Goal: Information Seeking & Learning: Learn about a topic

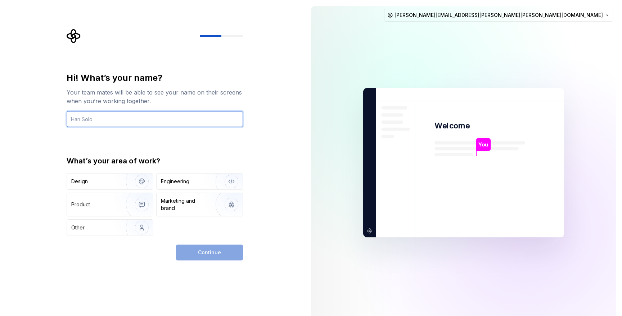
click at [136, 121] on input "text" at bounding box center [155, 119] width 176 height 16
type input "Dmytro"
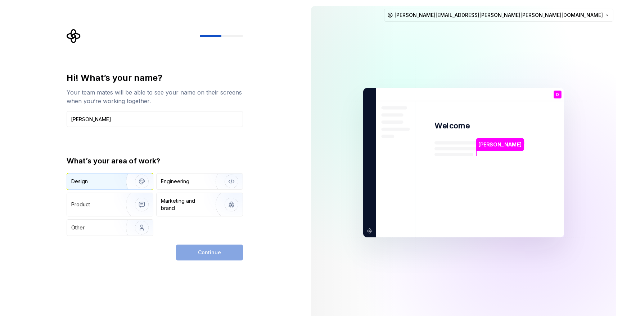
click at [105, 187] on div "Design" at bounding box center [110, 181] width 86 height 16
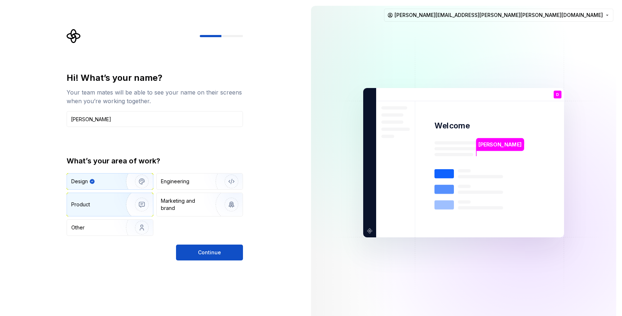
click at [111, 197] on div "Product" at bounding box center [110, 204] width 86 height 23
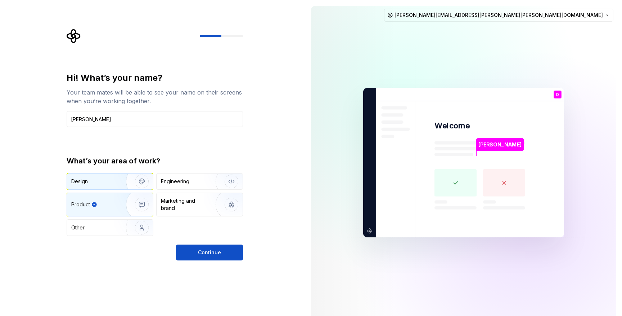
click at [108, 186] on div "Design" at bounding box center [110, 181] width 86 height 16
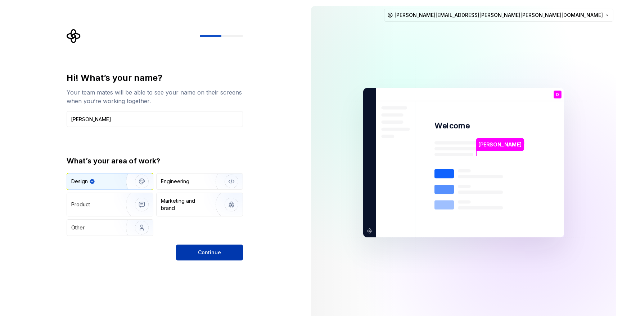
click at [193, 249] on button "Continue" at bounding box center [209, 252] width 67 height 16
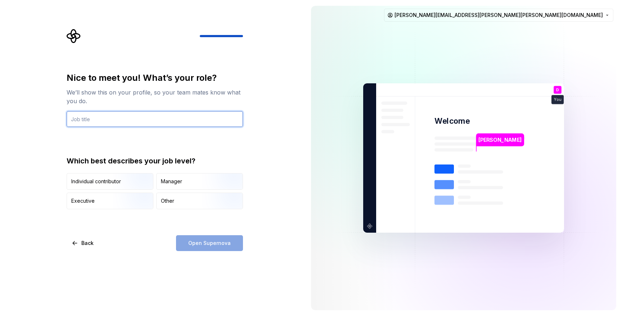
paste input "Product Motion Designer"
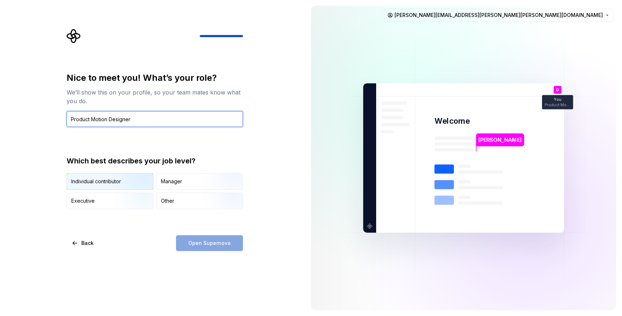
type input "Product Motion Designer"
click at [110, 185] on div "Individual contributor" at bounding box center [110, 181] width 86 height 16
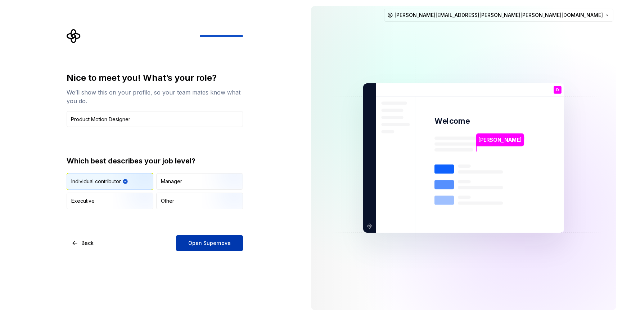
click at [215, 245] on span "Open Supernova" at bounding box center [209, 242] width 43 height 7
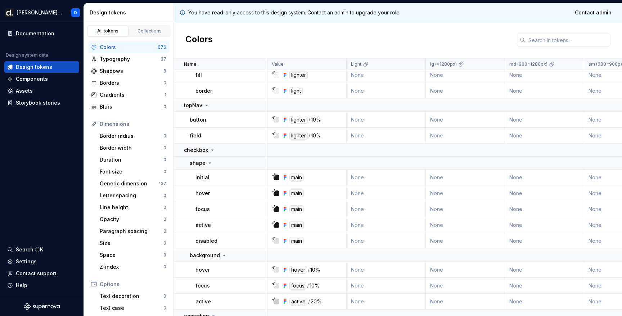
scroll to position [7248, 0]
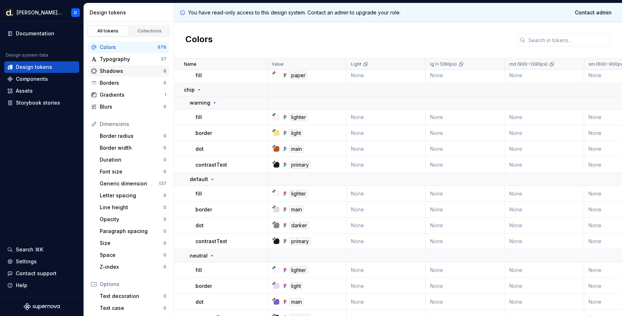
click at [112, 69] on div "Shadows" at bounding box center [132, 70] width 64 height 7
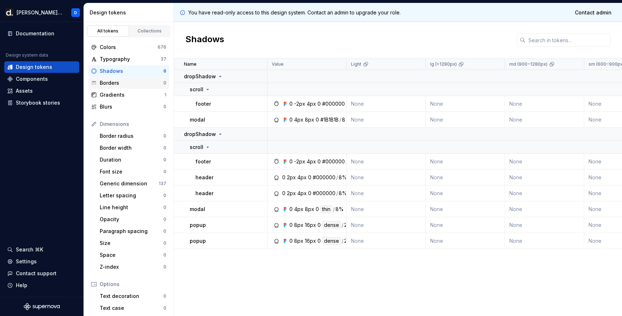
click at [130, 86] on div "Borders 0" at bounding box center [128, 83] width 81 height 12
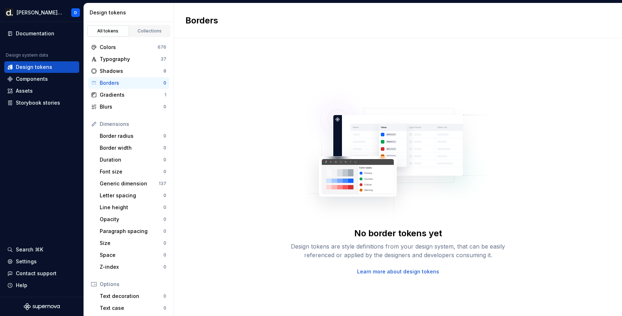
click at [129, 88] on div "Borders 0" at bounding box center [128, 83] width 81 height 12
click at [130, 91] on div "Gradients" at bounding box center [132, 94] width 65 height 7
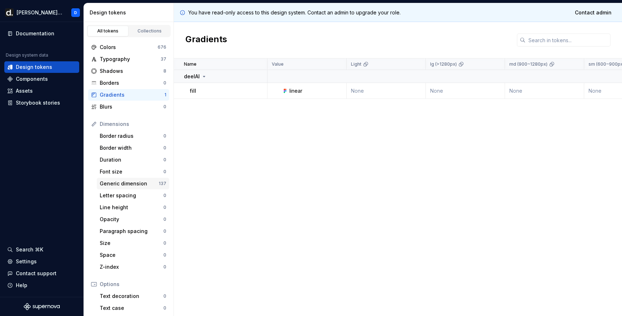
click at [131, 180] on div "Generic dimension" at bounding box center [129, 183] width 59 height 7
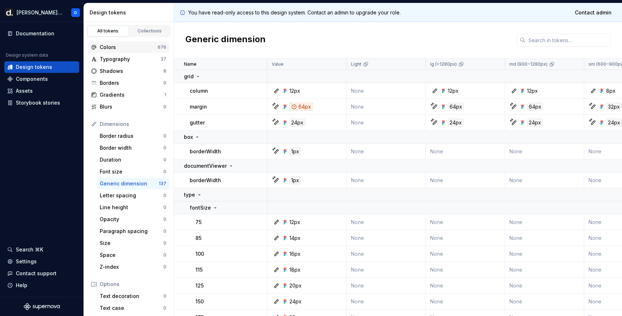
click at [124, 43] on div "Colors 676" at bounding box center [128, 47] width 81 height 12
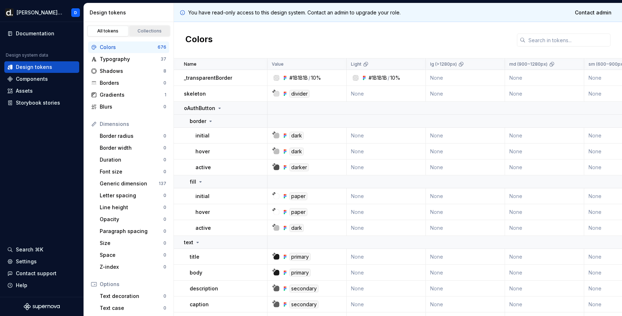
click at [135, 33] on div "Collections" at bounding box center [150, 31] width 36 height 6
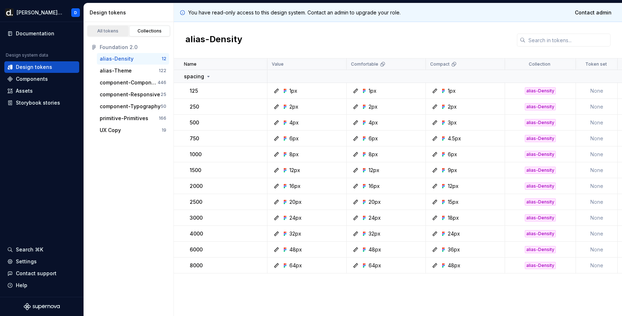
click at [113, 34] on link "All tokens" at bounding box center [108, 31] width 41 height 11
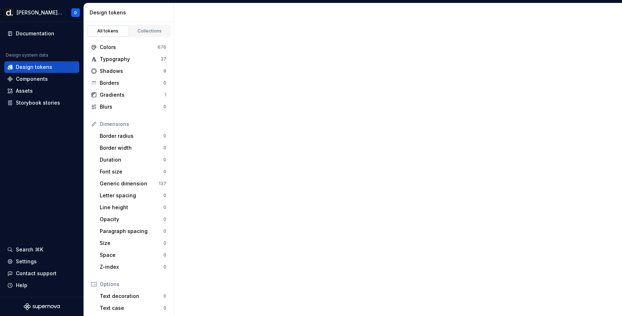
click at [115, 30] on div "All tokens" at bounding box center [108, 31] width 36 height 6
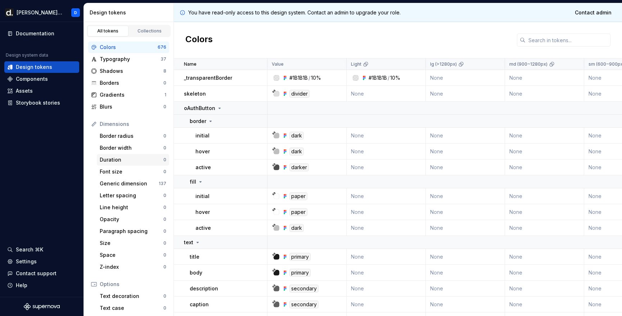
scroll to position [79, 0]
